Goal: Information Seeking & Learning: Find specific fact

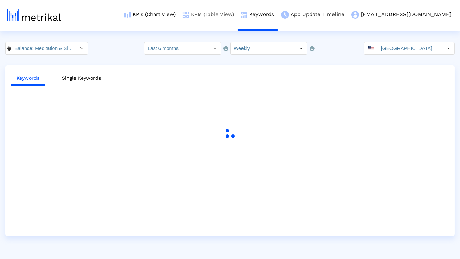
click at [229, 14] on link "KPIs (Table View)" at bounding box center [208, 14] width 58 height 29
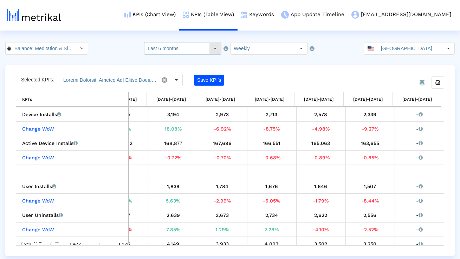
click at [216, 47] on div "Select" at bounding box center [214, 48] width 11 height 11
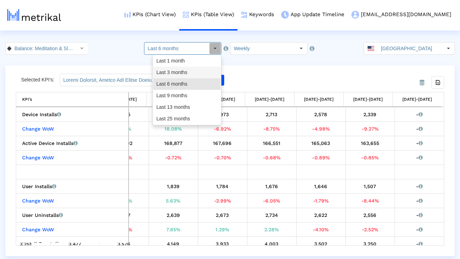
click at [202, 77] on div "Last 3 months" at bounding box center [186, 73] width 67 height 12
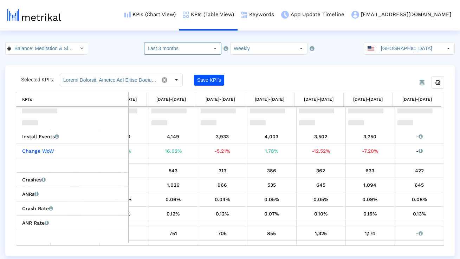
scroll to position [140, 0]
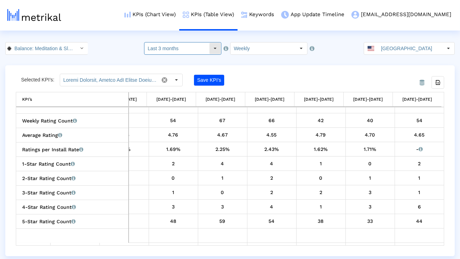
click at [166, 54] on input "Last 3 months" at bounding box center [176, 48] width 65 height 12
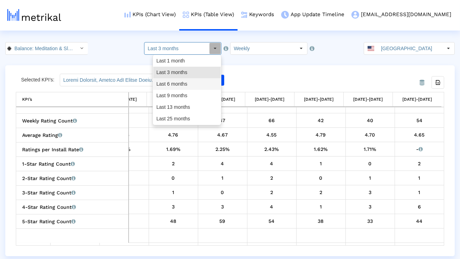
click at [169, 82] on div "Last 6 months" at bounding box center [186, 84] width 67 height 12
type input "Last 6 months"
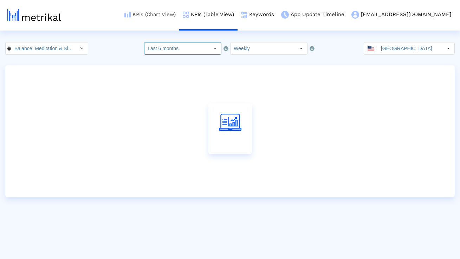
click at [170, 17] on link "KPIs (Chart View)" at bounding box center [150, 14] width 58 height 29
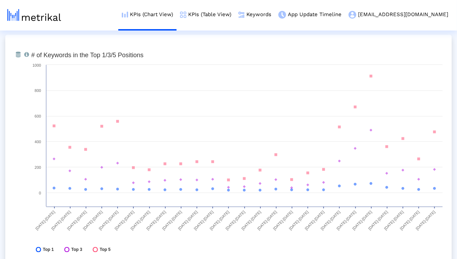
scroll to position [2082, 0]
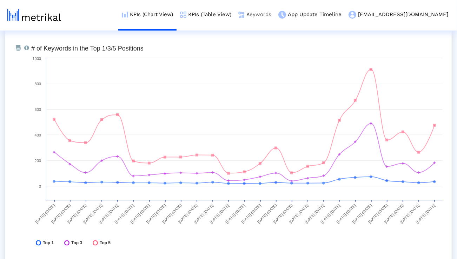
click at [245, 14] on img at bounding box center [241, 15] width 6 height 6
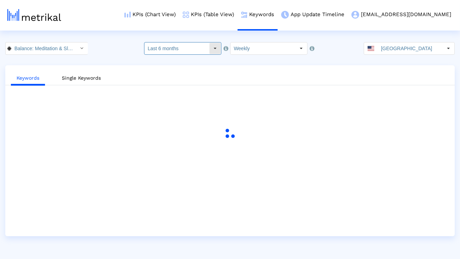
click at [204, 46] on input "Last 6 months" at bounding box center [176, 48] width 65 height 12
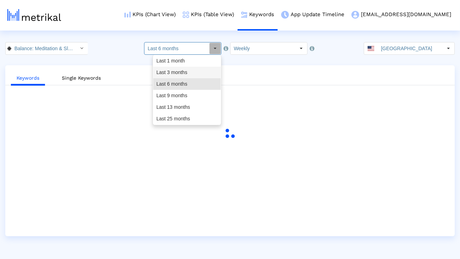
click at [193, 68] on div "Last 3 months" at bounding box center [186, 73] width 67 height 12
type input "Last 3 months"
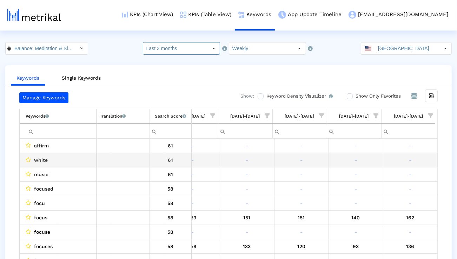
scroll to position [0, 1116]
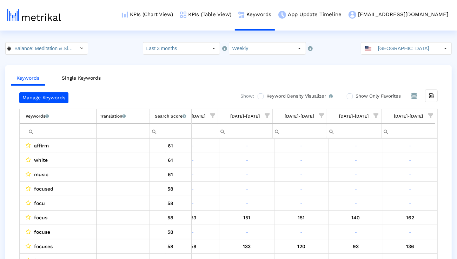
click at [429, 117] on span "Show filter options for column '09/28/25-10/04/25'" at bounding box center [430, 115] width 5 height 5
click at [389, 174] on div "Between 2-3" at bounding box center [396, 180] width 63 height 14
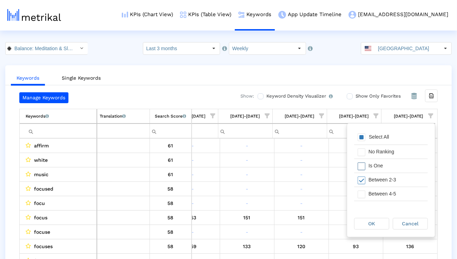
click at [378, 160] on div "Is One" at bounding box center [396, 166] width 63 height 14
click at [381, 198] on div "Between 4-5" at bounding box center [396, 194] width 63 height 14
click at [381, 198] on div "Between 6-10" at bounding box center [396, 194] width 63 height 14
click at [375, 224] on span "OK" at bounding box center [372, 224] width 7 height 6
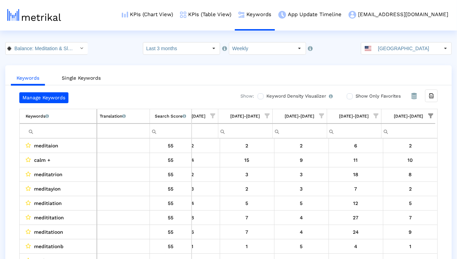
click at [72, 132] on input "Filter cell" at bounding box center [61, 131] width 71 height 12
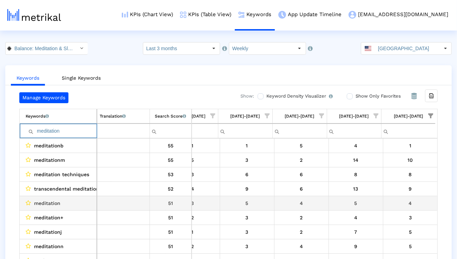
type input "meditation"
click at [52, 201] on span "meditation" at bounding box center [47, 203] width 26 height 9
copy span "meditation"
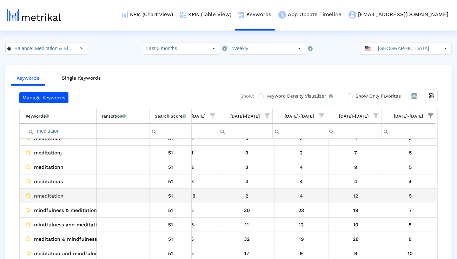
scroll to position [88, 0]
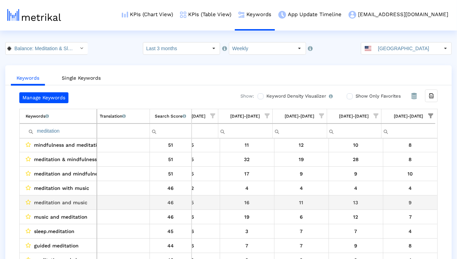
click at [77, 204] on span "meditation and music" at bounding box center [60, 202] width 53 height 9
copy span "meditation and music"
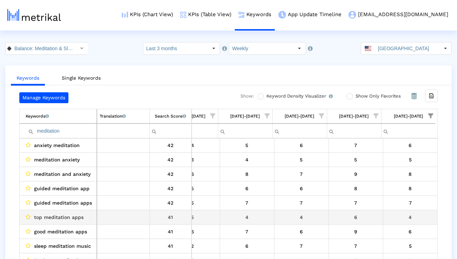
click at [76, 218] on span "top meditation apps" at bounding box center [58, 217] width 49 height 9
copy span "top meditation apps"
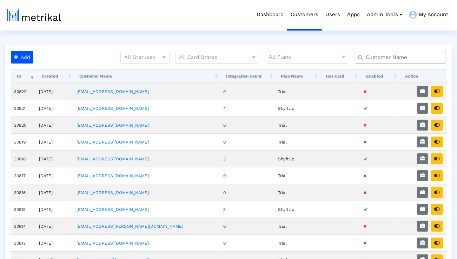
click at [372, 54] on input "text" at bounding box center [402, 57] width 82 height 7
type input "smartsheet"
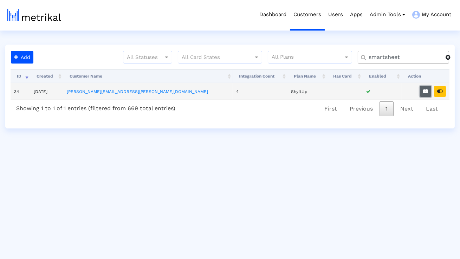
click at [423, 90] on icon "button" at bounding box center [425, 91] width 5 height 5
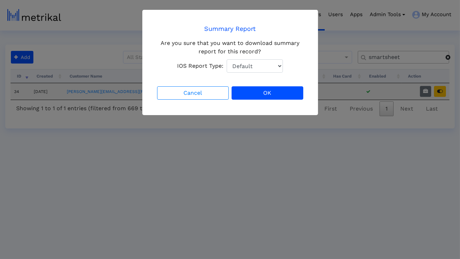
click at [249, 70] on select "Default Total Downloads New Downloads Redownloads" at bounding box center [254, 65] width 56 height 13
select select "1: 1"
click at [226, 59] on select "Default Total Downloads New Downloads Redownloads" at bounding box center [254, 65] width 56 height 13
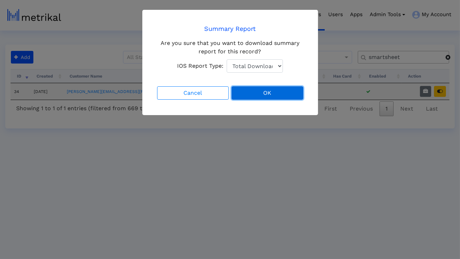
click at [266, 93] on button "OK" at bounding box center [267, 92] width 72 height 13
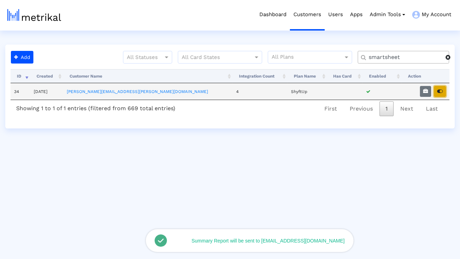
click at [441, 90] on icon "button" at bounding box center [440, 91] width 6 height 5
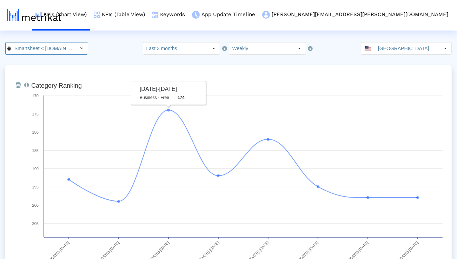
click at [76, 51] on div "Select" at bounding box center [81, 48] width 11 height 11
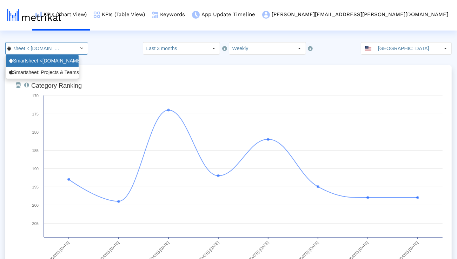
click at [64, 61] on div "Smartsheet <[DOMAIN_NAME]>" at bounding box center [42, 61] width 66 height 7
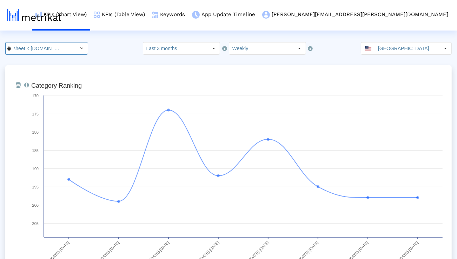
click at [62, 46] on input "Smartsheet < com.smartsheet.android >" at bounding box center [42, 48] width 63 height 12
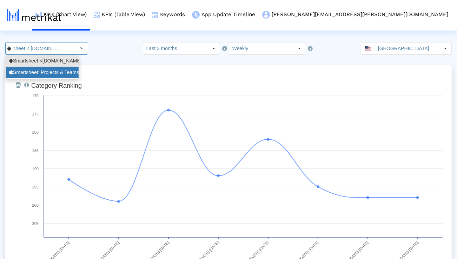
click at [61, 73] on div "Smartsheet: Projects & Teams <568421135>" at bounding box center [42, 72] width 66 height 7
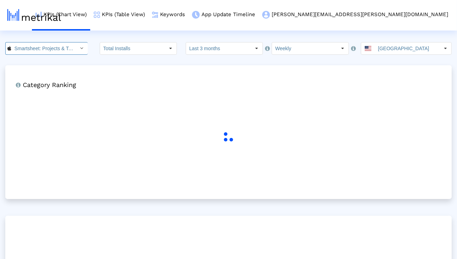
scroll to position [0, 49]
click at [210, 47] on input "Last 3 months" at bounding box center [218, 48] width 65 height 12
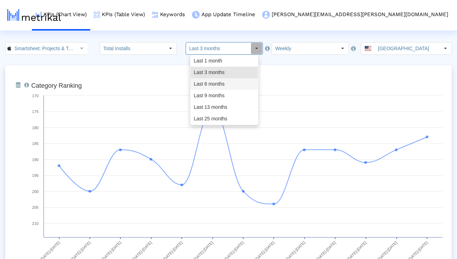
click at [205, 82] on div "Last 6 months" at bounding box center [224, 84] width 67 height 12
type input "Last 6 months"
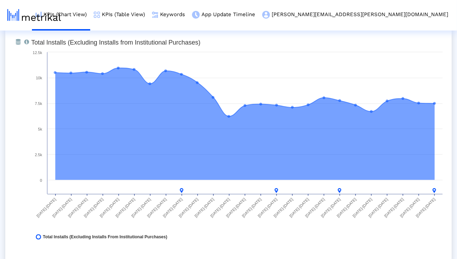
scroll to position [555, 0]
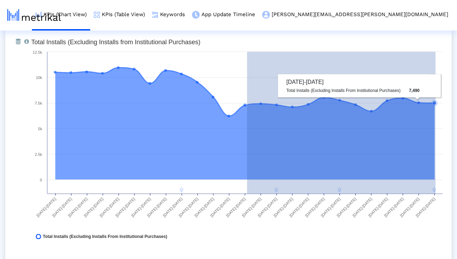
drag, startPoint x: 247, startPoint y: 110, endPoint x: 436, endPoint y: 111, distance: 188.5
click at [436, 111] on icon "Created with Highcharts 8.1.2 Total Installs (Excluding Installs from Instituti…" at bounding box center [237, 141] width 418 height 211
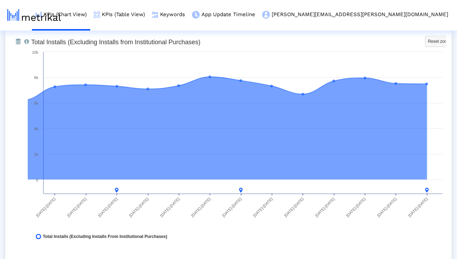
scroll to position [547, 0]
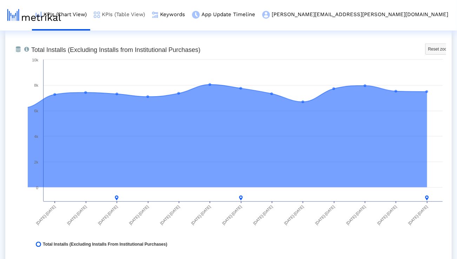
click at [148, 15] on link "KPIs (Table View)" at bounding box center [119, 14] width 58 height 29
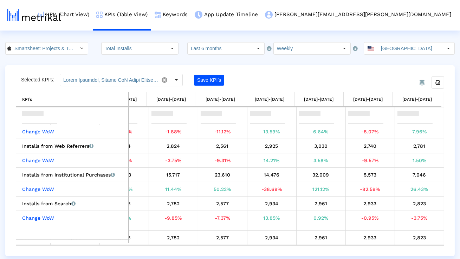
scroll to position [127, 916]
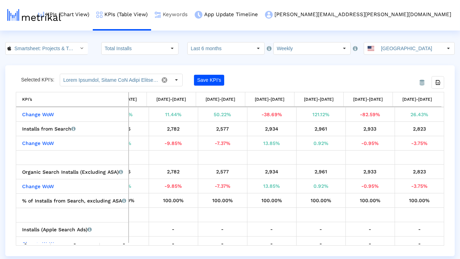
click at [191, 15] on link "Keywords" at bounding box center [171, 14] width 40 height 29
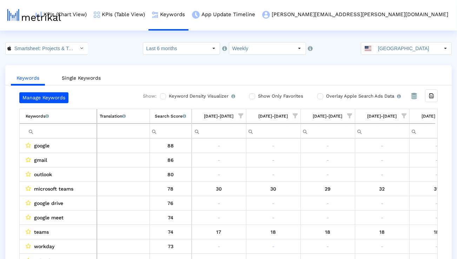
scroll to position [0, 1116]
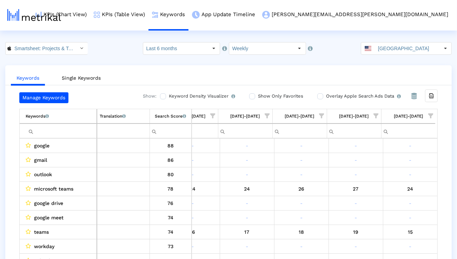
click at [80, 128] on input "Filter cell" at bounding box center [61, 131] width 71 height 12
paste input "program management"
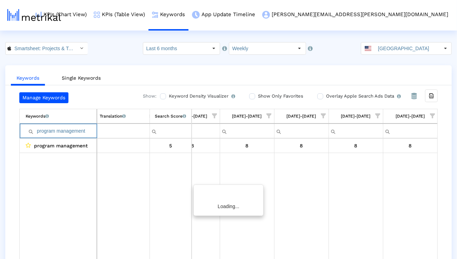
scroll to position [0, 1114]
paste input "jec"
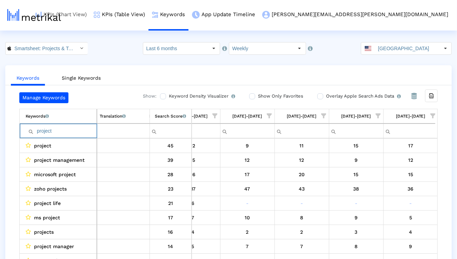
paste input "management"
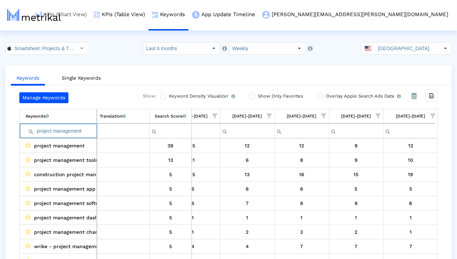
paste input "microsoft projec"
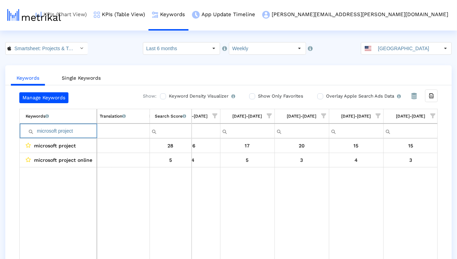
paste input "project manager"
paste input "manage projects"
paste input "project management app"
paste input "organizer"
paste input "planning"
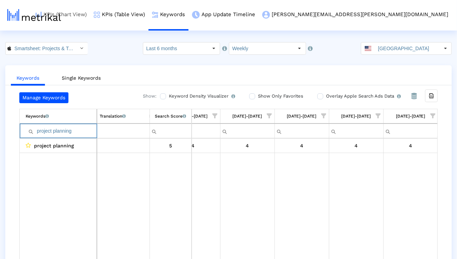
paste input "task"
paste input "create projects"
paste input "team"
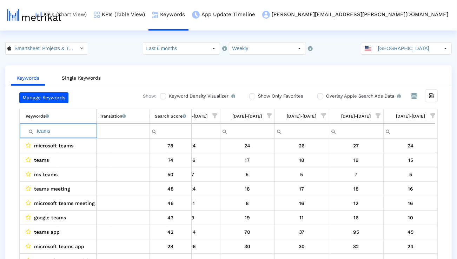
paste input "rello"
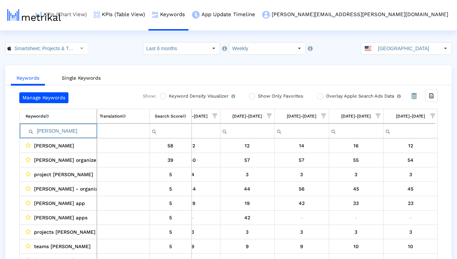
paste input "ms teams"
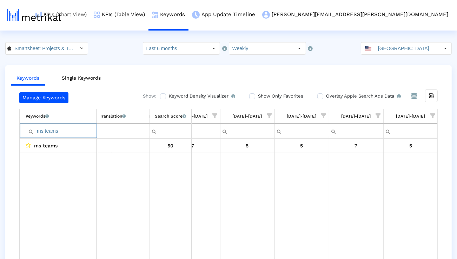
paste input "airtable"
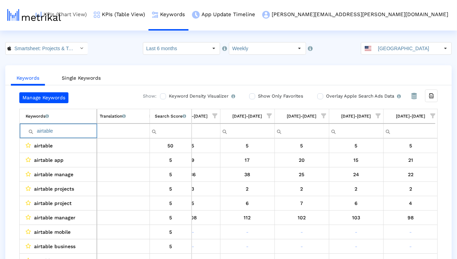
paste input "teamwork"
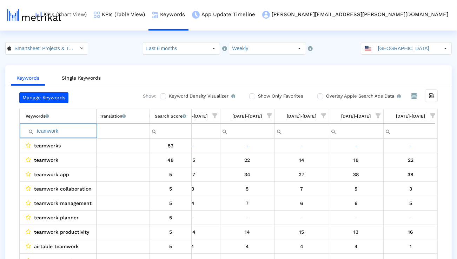
paste input "workflow"
paste input "project management tools"
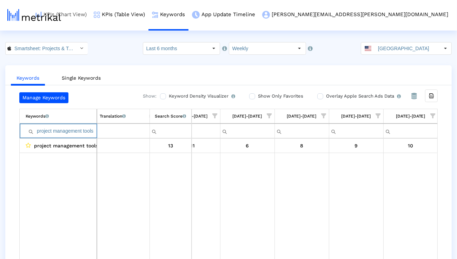
scroll to position [0, 0]
paste input "manage team"
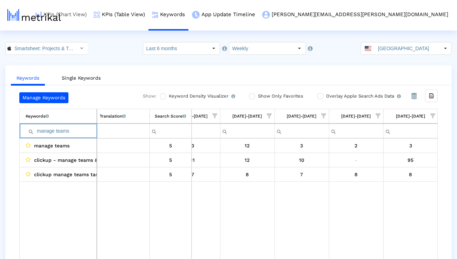
paste input "plan project"
paste input "automate workflows"
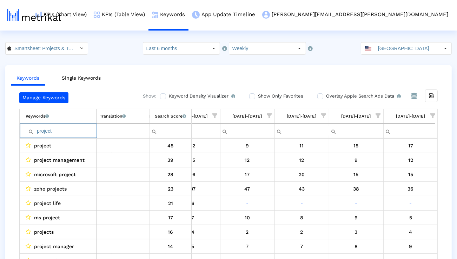
type input "project"
click at [430, 114] on span "Show filter options for column '09/28/25-10/04/25'" at bounding box center [432, 115] width 5 height 5
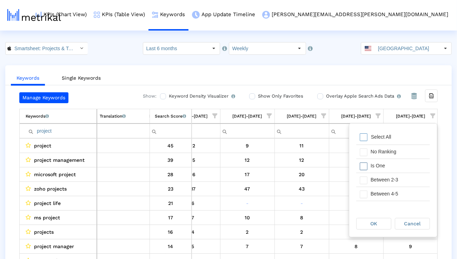
click at [378, 164] on div "Is One" at bounding box center [398, 166] width 63 height 14
click at [378, 181] on div "Between 2-3" at bounding box center [398, 180] width 63 height 14
click at [378, 193] on div "Between 4-5" at bounding box center [398, 194] width 63 height 14
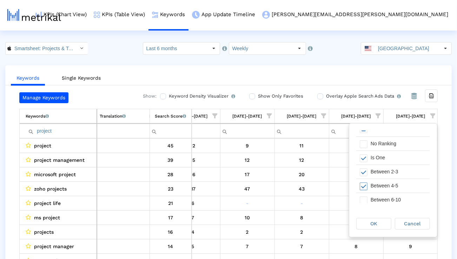
scroll to position [9, 0]
click at [377, 197] on div "Between 6-10" at bounding box center [398, 199] width 63 height 14
click at [372, 220] on div "OK" at bounding box center [374, 223] width 34 height 11
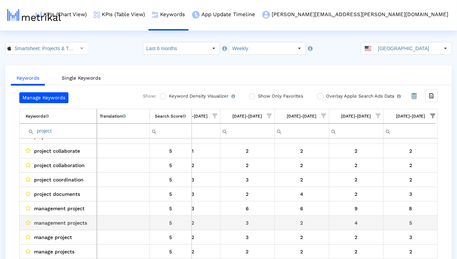
scroll to position [115, 1114]
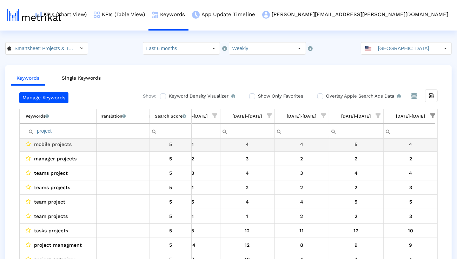
click at [58, 144] on span "mobile projects" at bounding box center [53, 144] width 38 height 9
click at [58, 145] on span "mobile projects" at bounding box center [53, 145] width 38 height 9
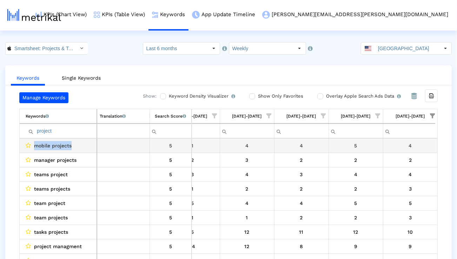
click at [58, 145] on span "mobile projects" at bounding box center [53, 145] width 38 height 9
copy span "mobile projects"
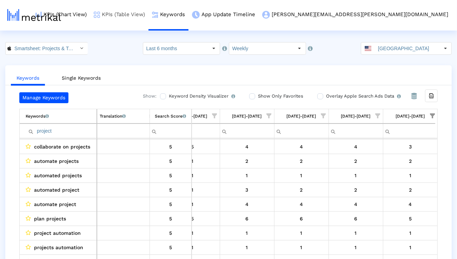
click at [148, 9] on link "KPIs (Table View)" at bounding box center [119, 14] width 58 height 29
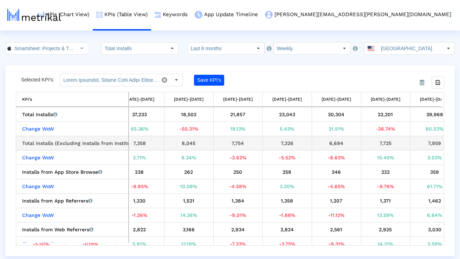
scroll to position [0, 916]
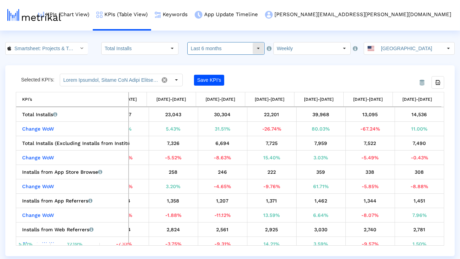
click at [236, 50] on input "Last 6 months" at bounding box center [219, 48] width 65 height 12
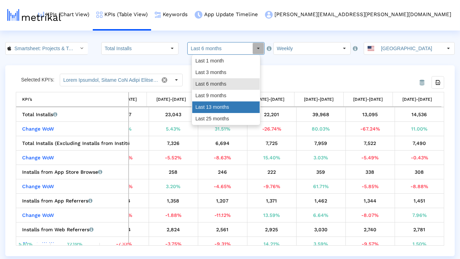
click at [222, 106] on div "Last 13 months" at bounding box center [225, 107] width 67 height 12
type input "Last 13 months"
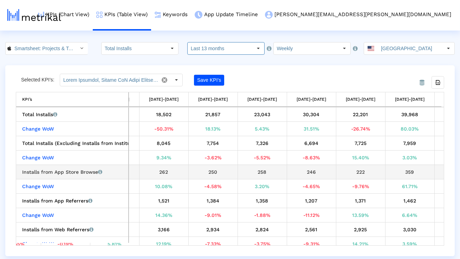
scroll to position [0, 2240]
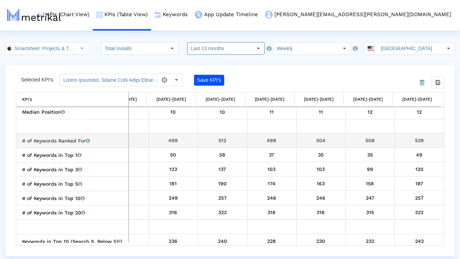
click at [423, 140] on div "539" at bounding box center [419, 140] width 44 height 9
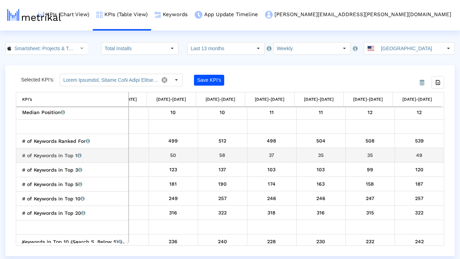
click at [97, 153] on div "# of Keywords in Top 1 Total number of keywords that the app currently ranks fo…" at bounding box center [74, 155] width 104 height 9
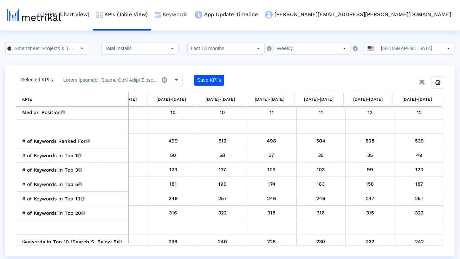
click at [191, 14] on link "Keywords" at bounding box center [171, 14] width 40 height 29
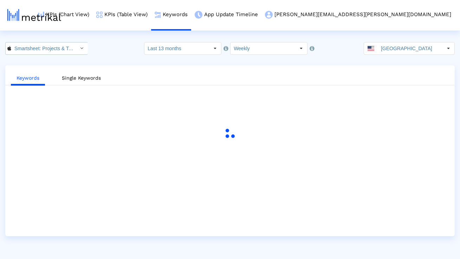
click at [76, 47] on div "Select" at bounding box center [81, 48] width 11 height 11
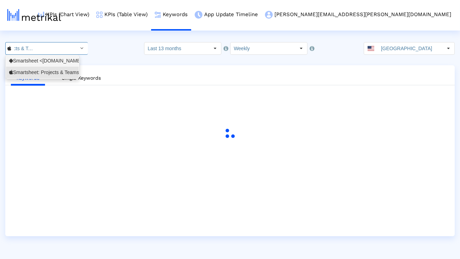
click at [61, 59] on div "Smartsheet <[DOMAIN_NAME]>" at bounding box center [42, 61] width 66 height 7
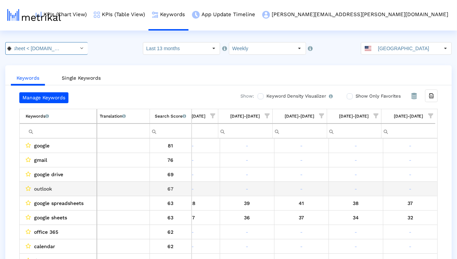
scroll to position [0, 2640]
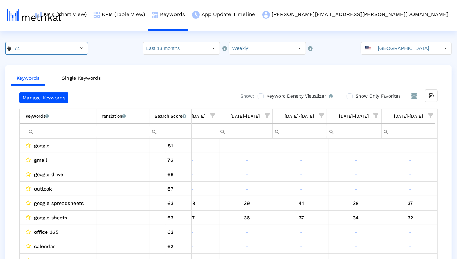
click at [433, 113] on span "Show filter options for column '09/28/25-10/04/25'" at bounding box center [430, 115] width 5 height 5
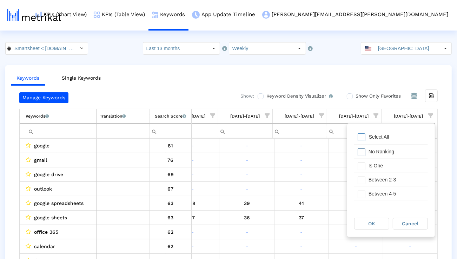
click at [388, 163] on div "Is One" at bounding box center [396, 166] width 63 height 14
click at [384, 174] on div "Between 2-3" at bounding box center [396, 180] width 63 height 14
click at [379, 196] on div "Between 4-5" at bounding box center [396, 194] width 63 height 14
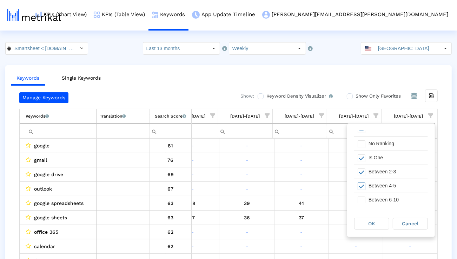
scroll to position [8, 0]
click at [379, 196] on div "Between 6-10" at bounding box center [396, 200] width 63 height 14
click at [368, 220] on div "OK" at bounding box center [372, 223] width 34 height 11
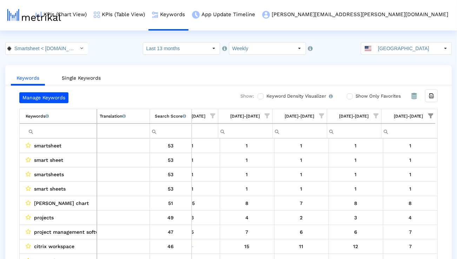
click at [432, 116] on span "Show filter options for column '09/28/25-10/04/25'" at bounding box center [430, 115] width 5 height 5
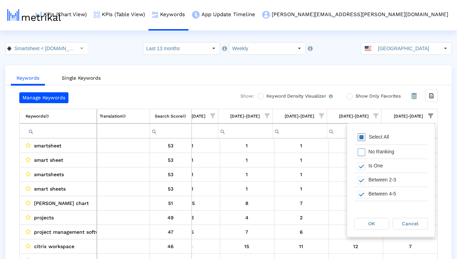
click at [395, 136] on div "Select All" at bounding box center [391, 138] width 74 height 14
click at [374, 221] on span "OK" at bounding box center [372, 224] width 7 height 6
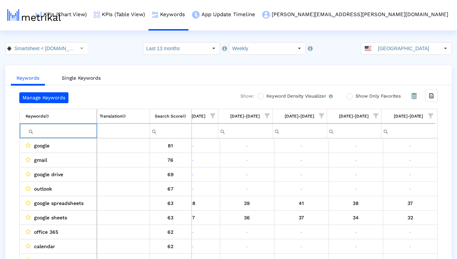
click at [46, 130] on input "Filter cell" at bounding box center [61, 131] width 71 height 12
paste input "program management"
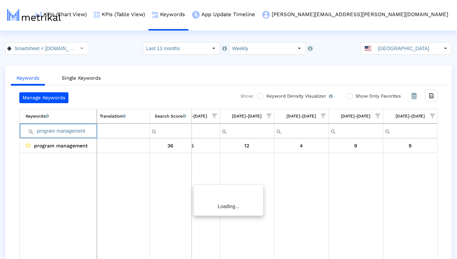
scroll to position [0, 2638]
paste input "automate process"
paste input "business"
paste input "project"
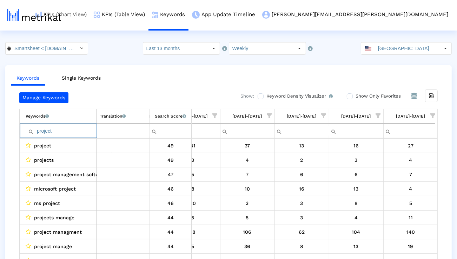
paste input "management"
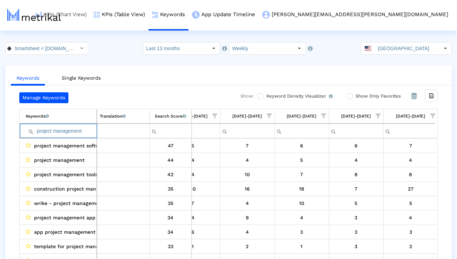
paste input "microsoft projec"
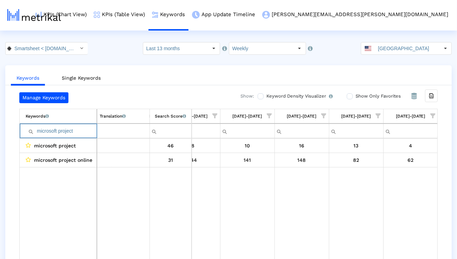
paste input "project manager"
paste input "manage projects"
paste input "project management app"
paste input "organizer"
paste input "planning"
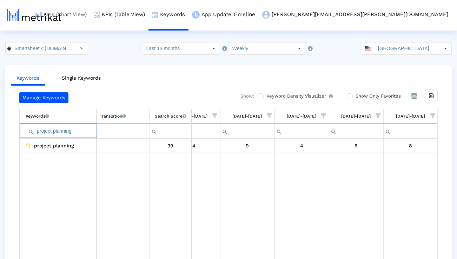
paste input "task"
paste input "track projects"
paste input "eam"
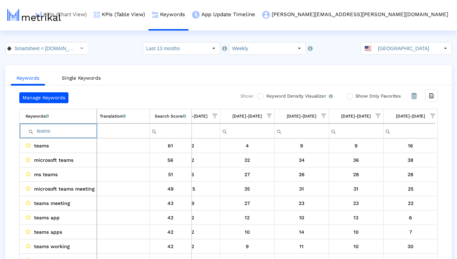
paste input "rello"
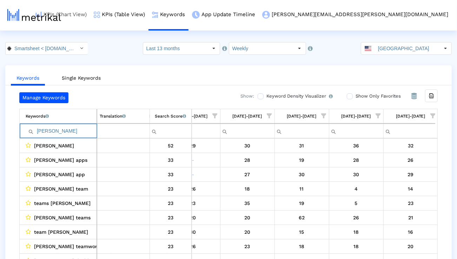
paste input "monday com"
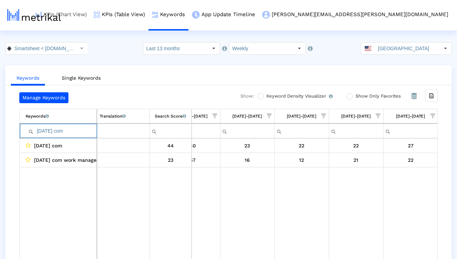
paste input "project dashboard"
paste input "airtable"
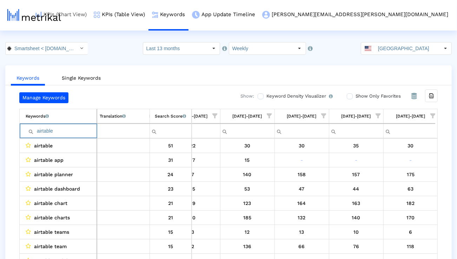
paste input "teamwork"
paste input "workflow"
paste input "project management tools"
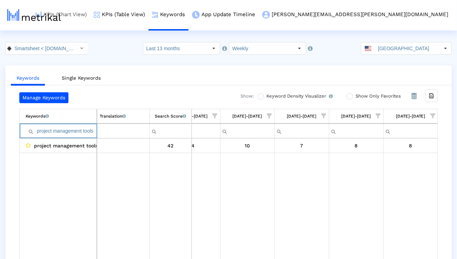
paste input "manage team"
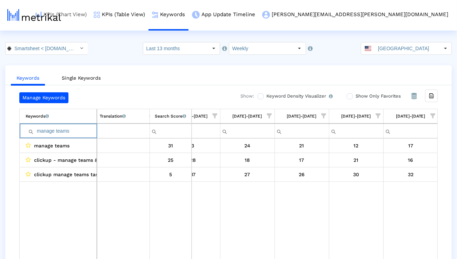
paste input "plan project"
paste input "automate workflows"
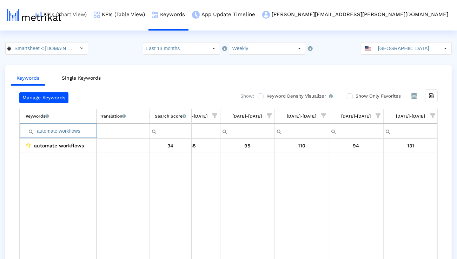
type input "automate workflows"
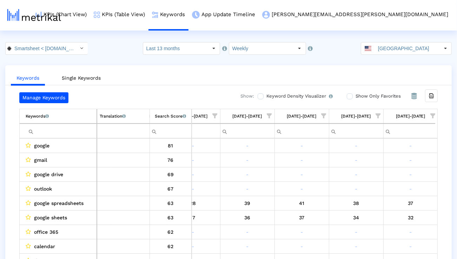
click at [432, 115] on span "Show filter options for column '09/28/25-10/04/25'" at bounding box center [432, 115] width 5 height 5
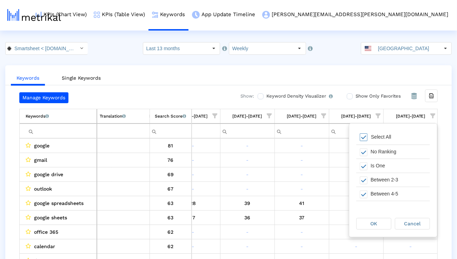
click at [386, 133] on div "Select All" at bounding box center [393, 138] width 74 height 14
click at [381, 165] on div "Is One" at bounding box center [398, 166] width 63 height 14
click at [380, 179] on div "Between 2-3" at bounding box center [398, 180] width 63 height 14
click at [380, 194] on div "Between 4-5" at bounding box center [398, 194] width 63 height 14
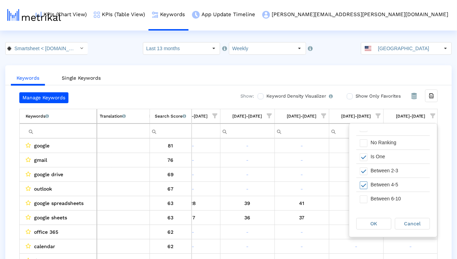
click at [380, 194] on div "Between 6-10" at bounding box center [398, 199] width 63 height 14
click at [379, 230] on div "OK Cancel" at bounding box center [393, 223] width 88 height 27
click at [377, 226] on span "OK" at bounding box center [374, 224] width 7 height 6
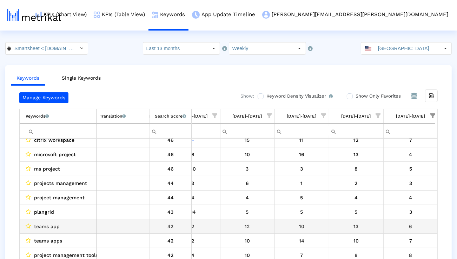
scroll to position [110, 2638]
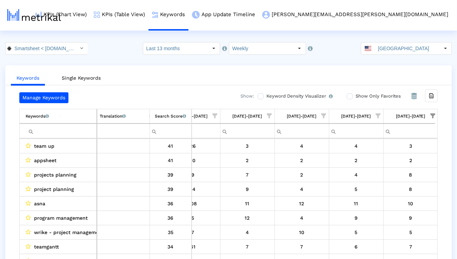
click at [80, 126] on input "Filter cell" at bounding box center [61, 131] width 71 height 12
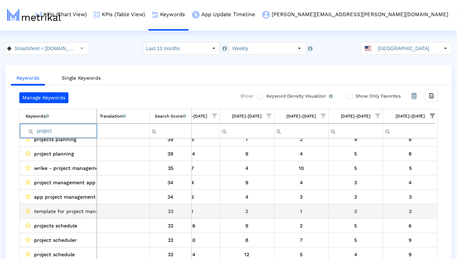
click at [81, 209] on span "template for project management" at bounding box center [75, 211] width 83 height 9
copy span "template for project management"
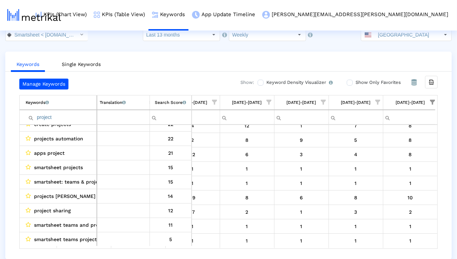
click at [81, 114] on input "project" at bounding box center [61, 118] width 71 height 12
type input "product"
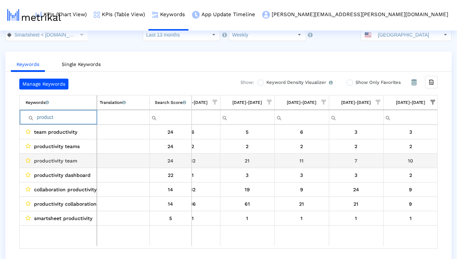
scroll to position [11, 0]
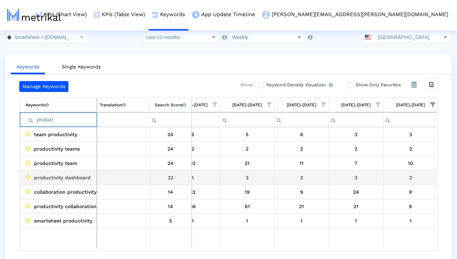
type input "product"
click at [84, 174] on span "productivity dashboard" at bounding box center [62, 177] width 57 height 9
copy span "productivity dashboard"
